Goal: Task Accomplishment & Management: Use online tool/utility

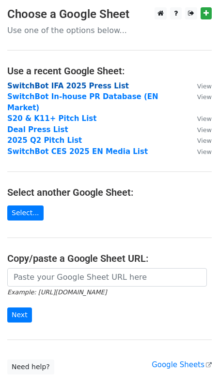
click at [62, 90] on strong "SwitchBot IFA 2025 Press List" at bounding box center [68, 86] width 122 height 9
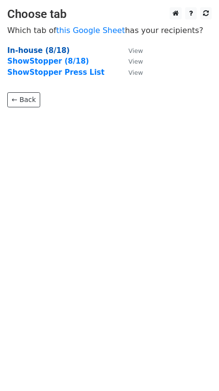
click at [52, 48] on strong "In-house (8/18)" at bounding box center [38, 50] width 63 height 9
